Goal: Check status: Check status

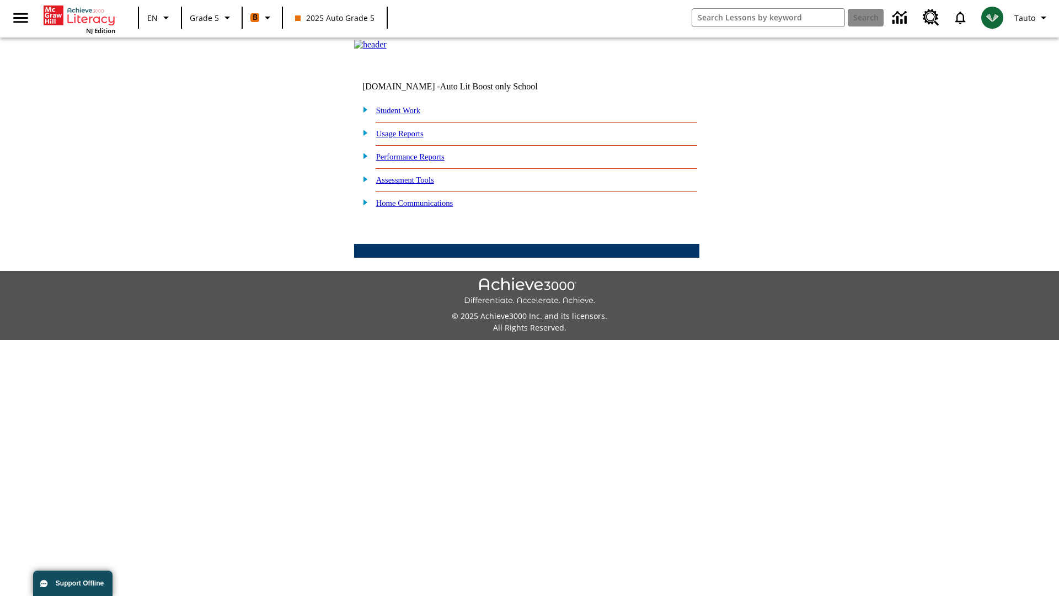
click at [405, 115] on link "Student Work" at bounding box center [398, 110] width 44 height 9
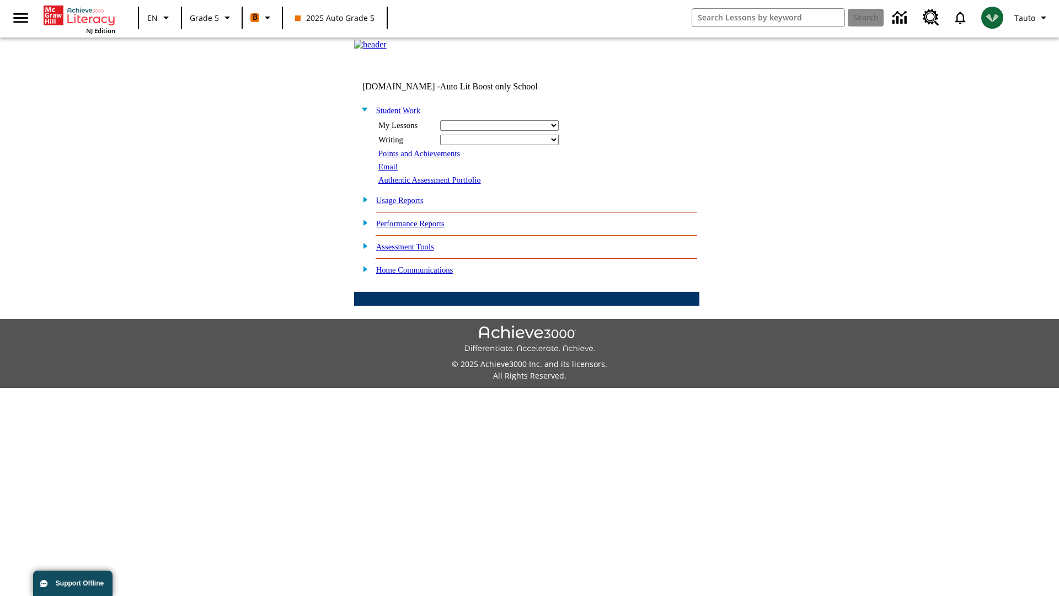
select select "/options/reports/?report_id=12&atype=21&section=2"
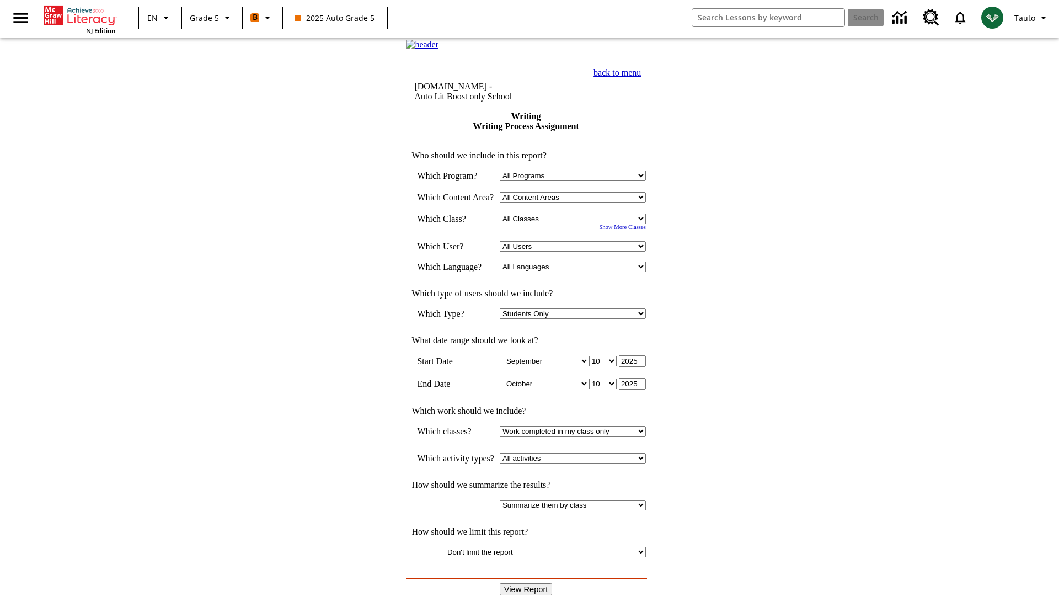
click at [576, 224] on select "Select a Class: All Classes 2025 Auto Grade 5 OL 2025 Auto Grade 6" at bounding box center [573, 218] width 146 height 10
select select "11133131"
click at [576, 252] on select "All Users Cat, Sautoen Cat, Sautoes Cat1, Sautoss Donotlogin, Sautoen Twoschool…" at bounding box center [573, 246] width 146 height 10
select select "21437107"
click at [527, 583] on input "View Report" at bounding box center [526, 589] width 53 height 12
